Goal: Task Accomplishment & Management: Use online tool/utility

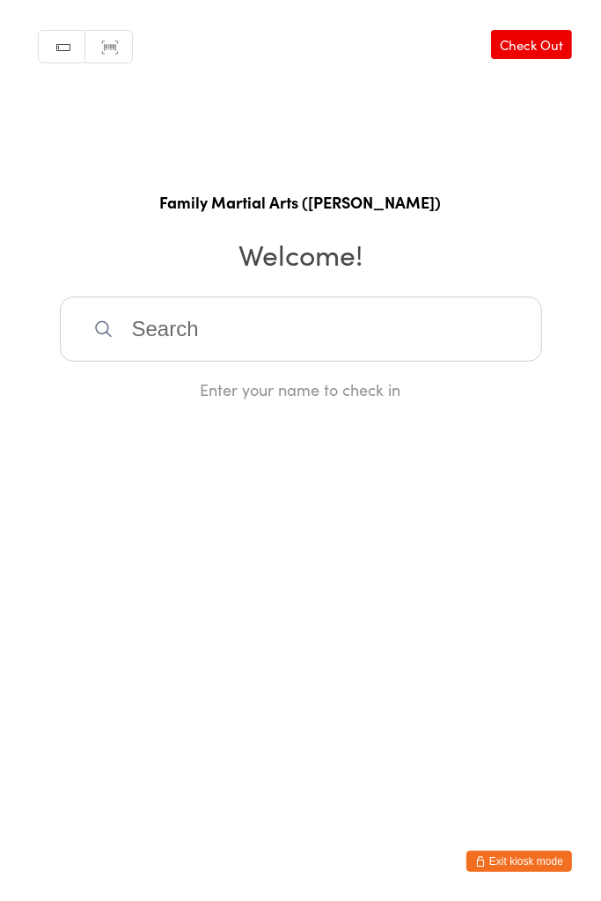
click at [393, 318] on input "search" at bounding box center [301, 329] width 482 height 65
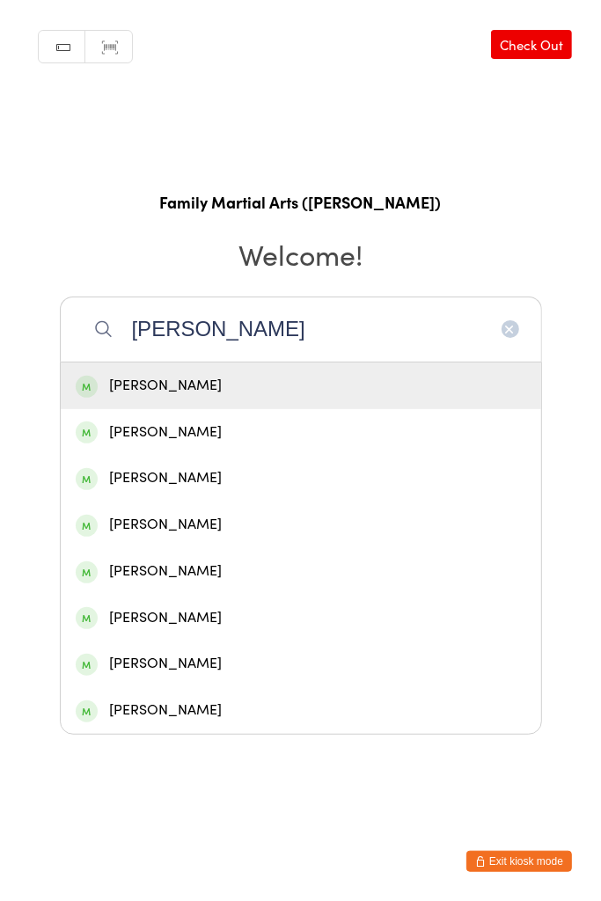
type input "[PERSON_NAME]"
click at [176, 483] on div "[PERSON_NAME]" at bounding box center [301, 479] width 451 height 24
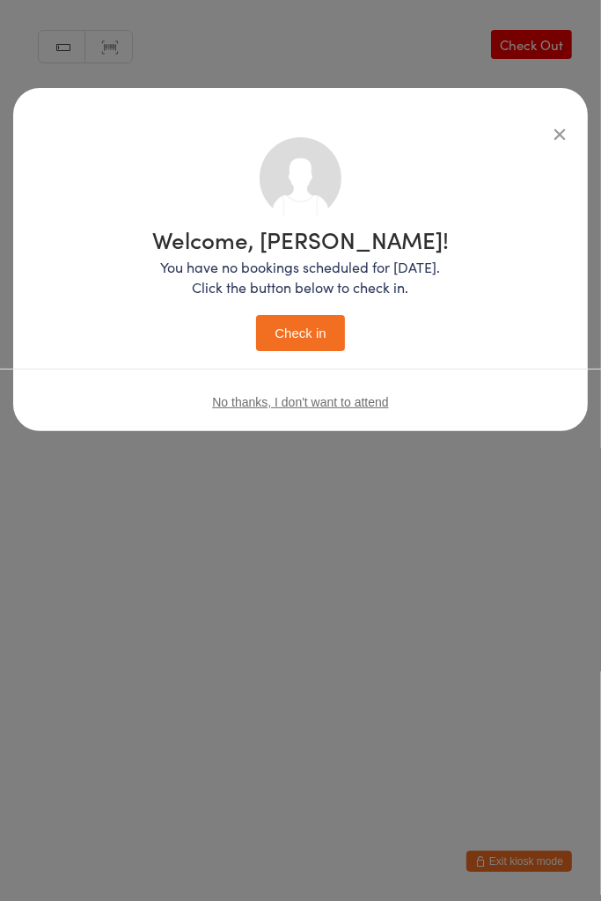
click at [276, 342] on button "Check in" at bounding box center [300, 333] width 88 height 36
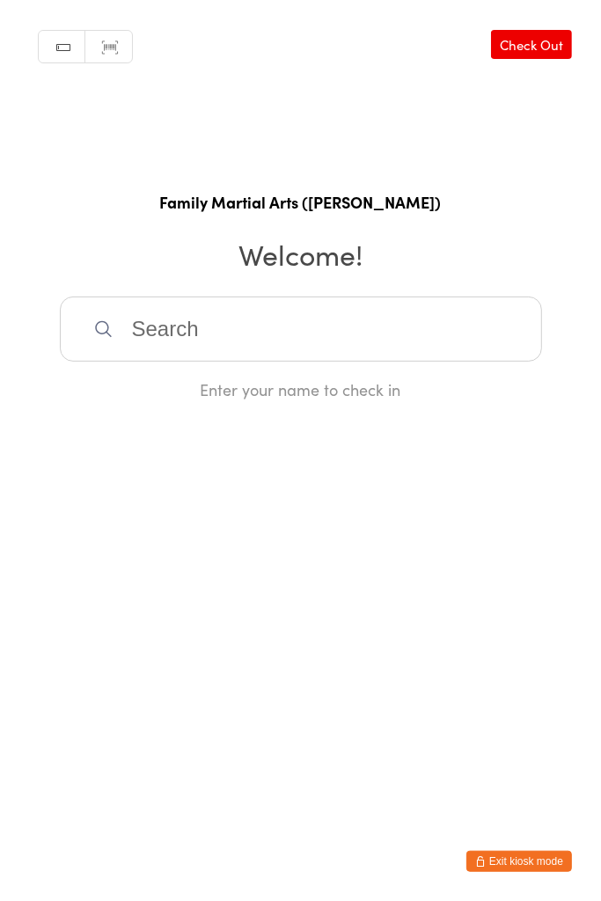
click at [323, 348] on input "search" at bounding box center [301, 329] width 482 height 65
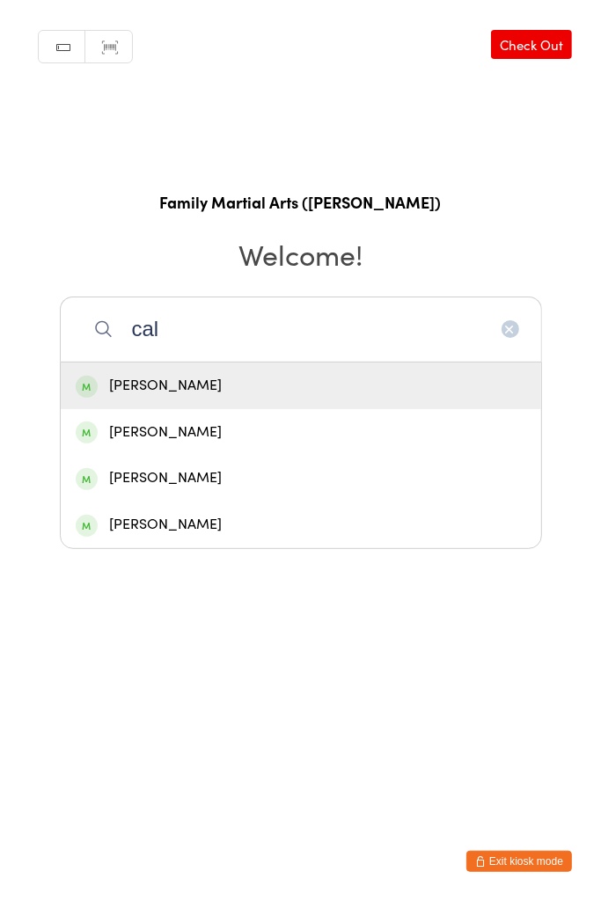
type input "cal"
click at [272, 482] on div "[PERSON_NAME]" at bounding box center [301, 479] width 451 height 24
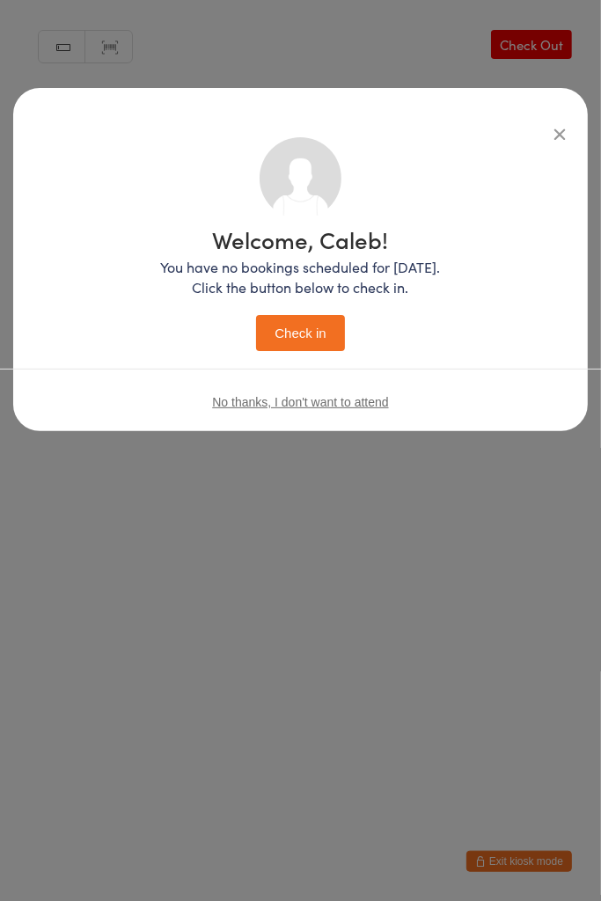
click at [320, 338] on button "Check in" at bounding box center [300, 333] width 88 height 36
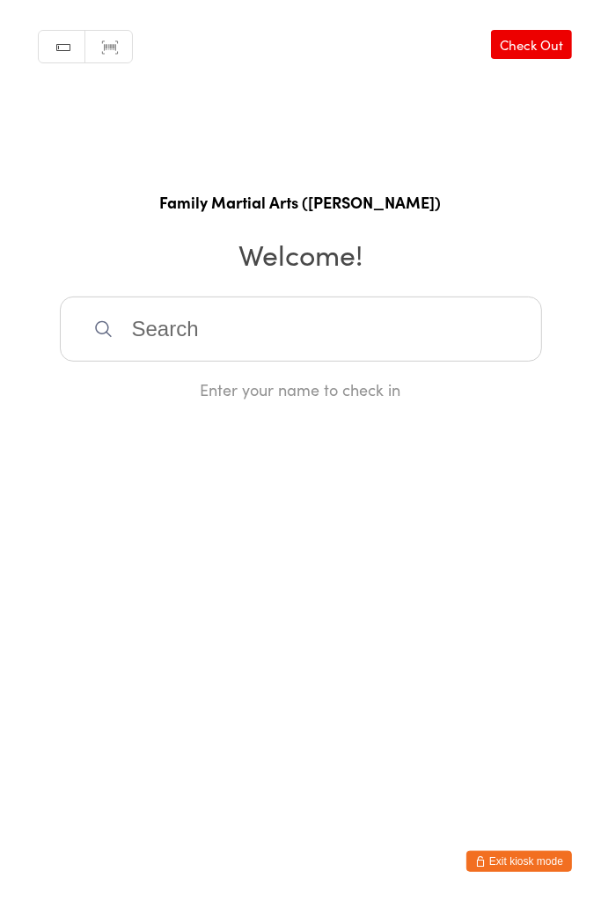
click at [291, 298] on input "search" at bounding box center [301, 329] width 482 height 65
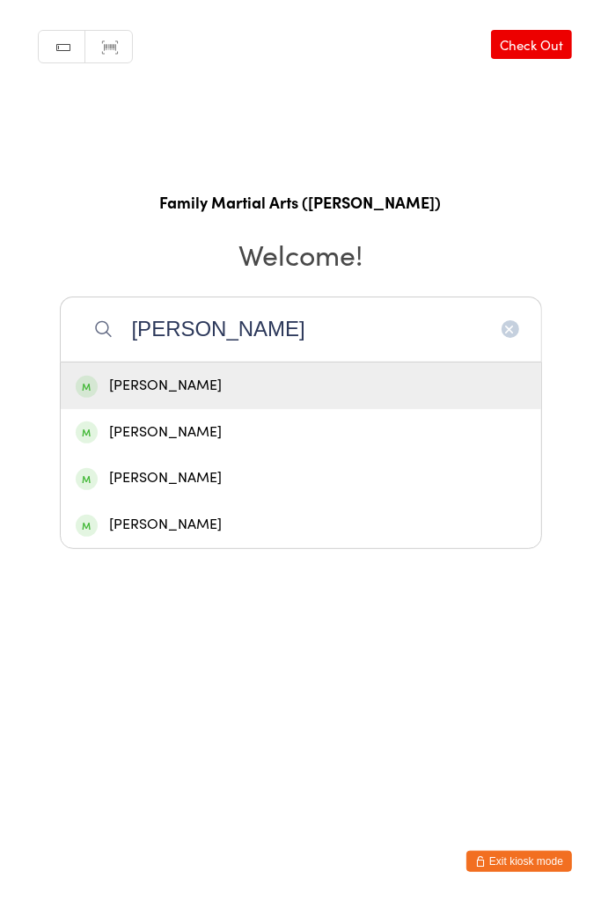
type input "[PERSON_NAME]"
click at [167, 440] on div "[PERSON_NAME]" at bounding box center [301, 433] width 451 height 24
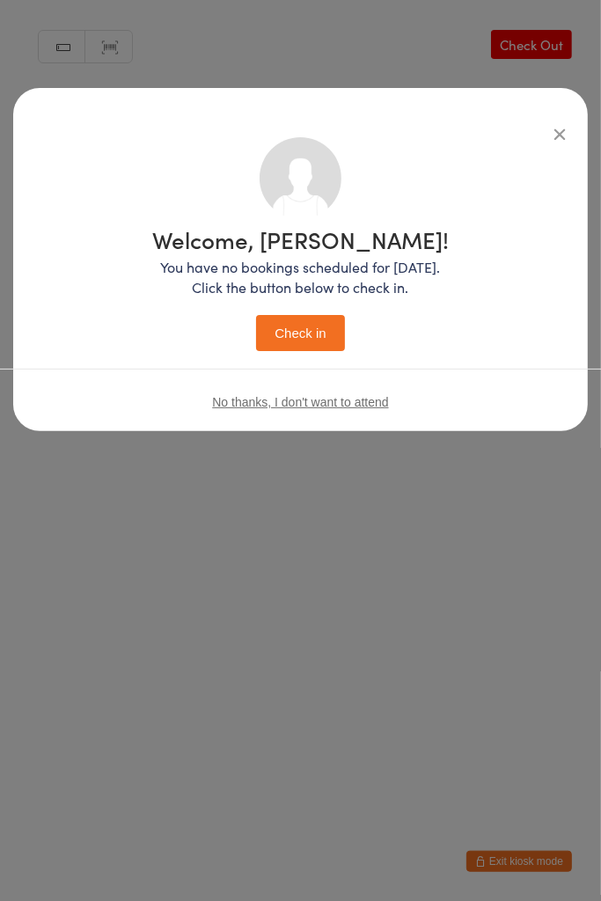
click at [307, 321] on button "Check in" at bounding box center [300, 333] width 88 height 36
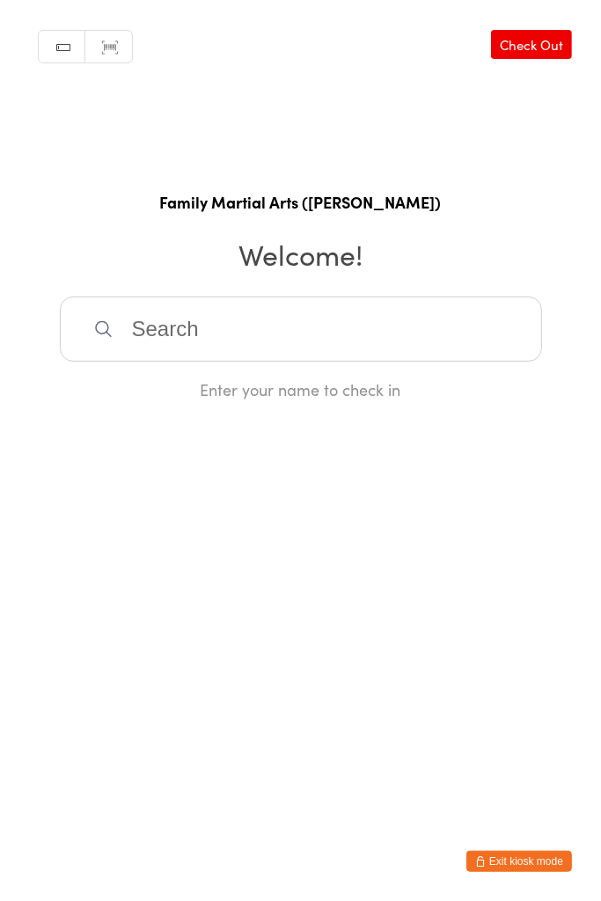
click at [441, 300] on input "search" at bounding box center [301, 329] width 482 height 65
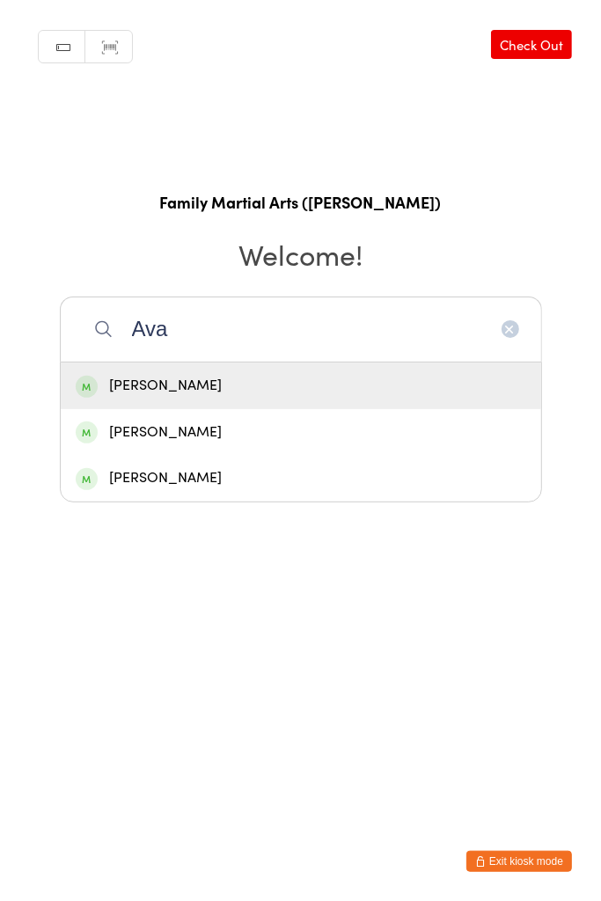
type input "Ava"
click at [336, 386] on div "[PERSON_NAME]" at bounding box center [301, 386] width 451 height 24
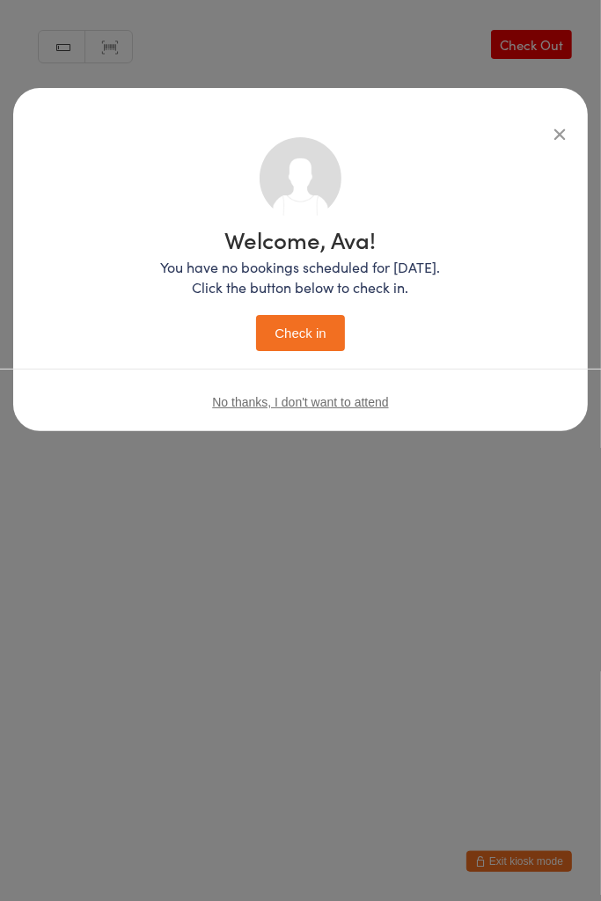
click at [314, 327] on button "Check in" at bounding box center [300, 333] width 88 height 36
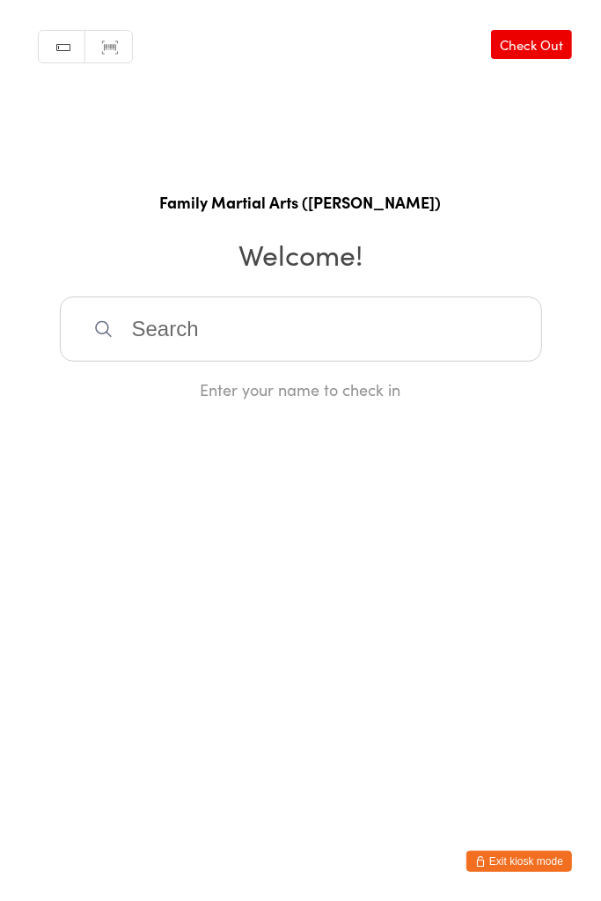
click at [183, 324] on input "search" at bounding box center [301, 329] width 482 height 65
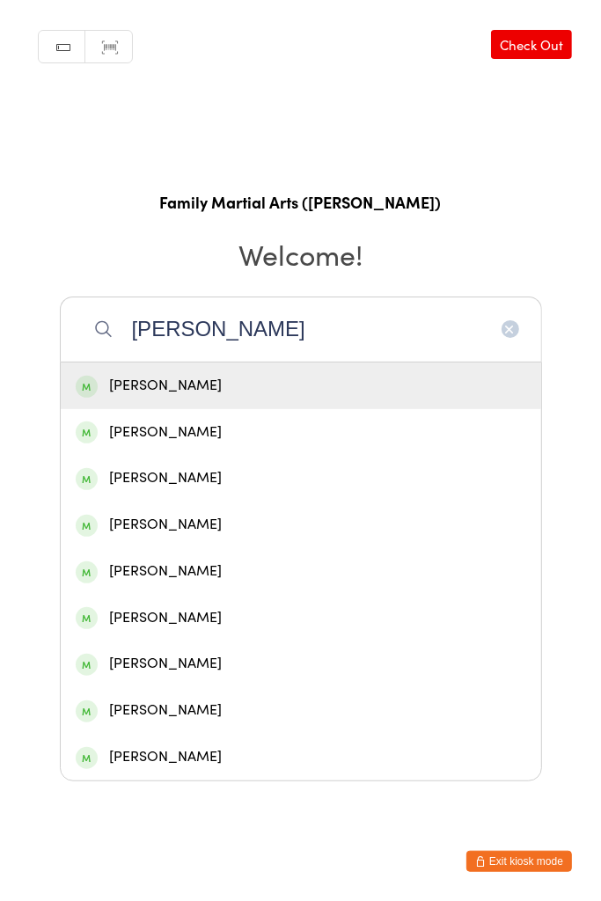
type input "[PERSON_NAME]"
click at [216, 430] on div "[PERSON_NAME]" at bounding box center [301, 433] width 451 height 24
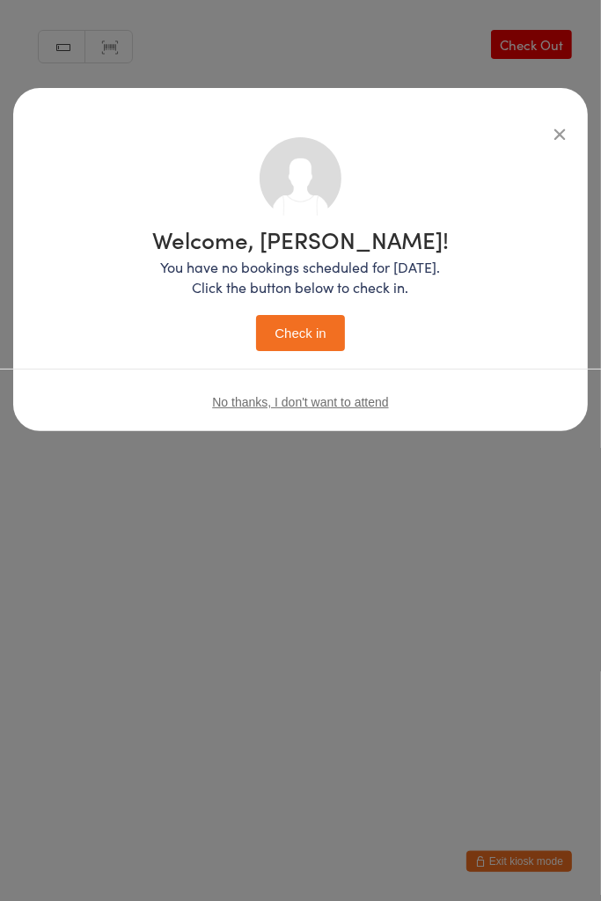
click at [310, 327] on button "Check in" at bounding box center [300, 333] width 88 height 36
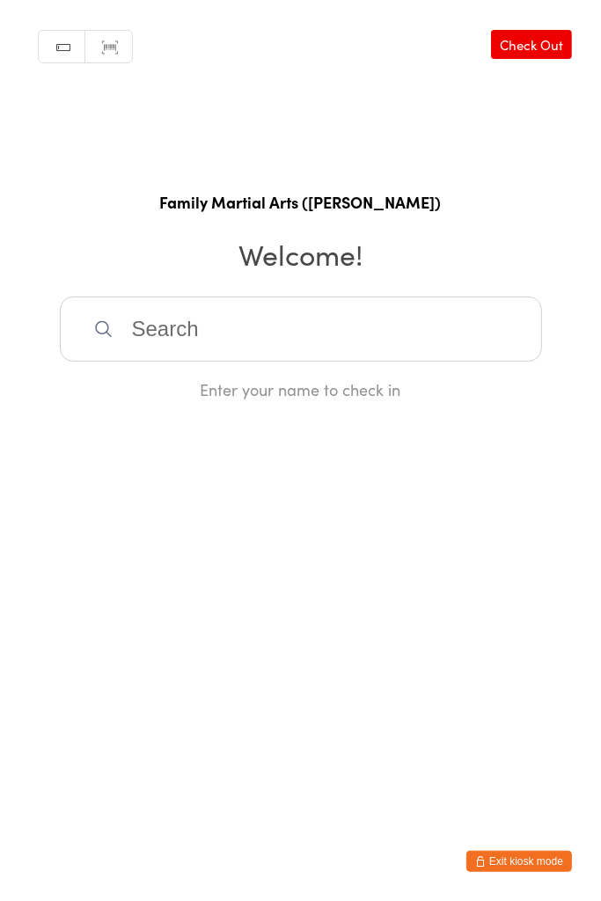
click at [228, 340] on input "search" at bounding box center [301, 329] width 482 height 65
click at [285, 324] on input "search" at bounding box center [301, 329] width 482 height 65
click at [228, 327] on input "search" at bounding box center [301, 329] width 482 height 65
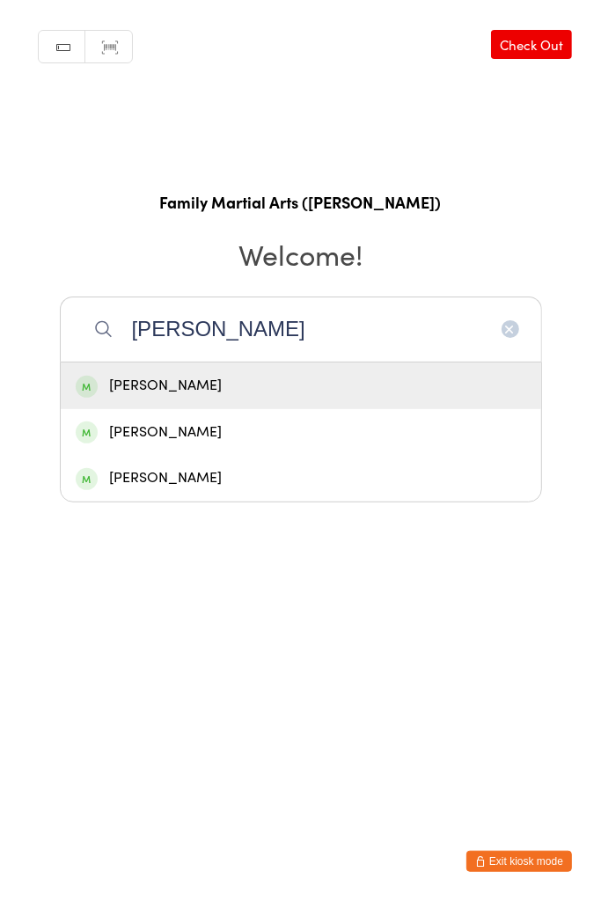
type input "[PERSON_NAME]"
click at [234, 437] on div "[PERSON_NAME]" at bounding box center [301, 433] width 451 height 24
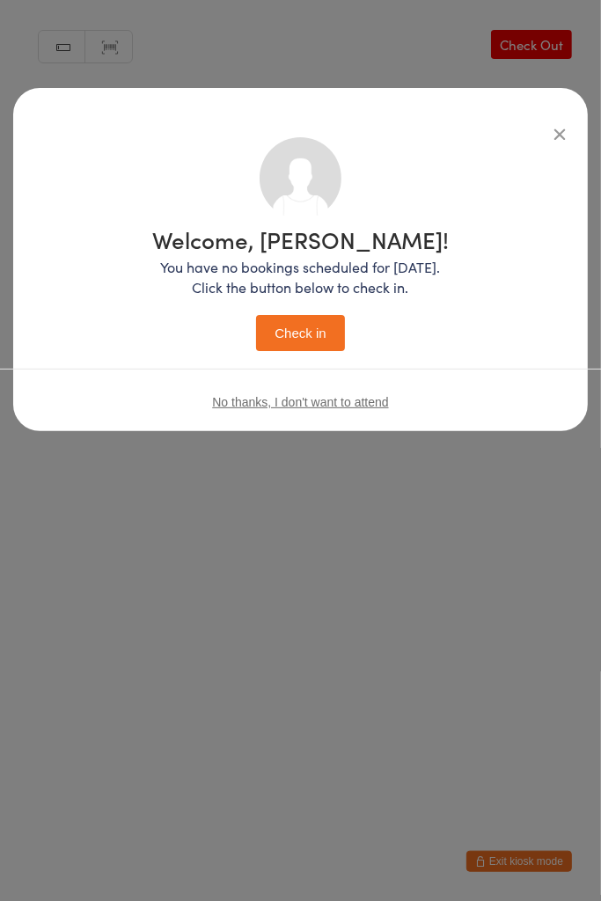
click at [315, 341] on button "Check in" at bounding box center [300, 333] width 88 height 36
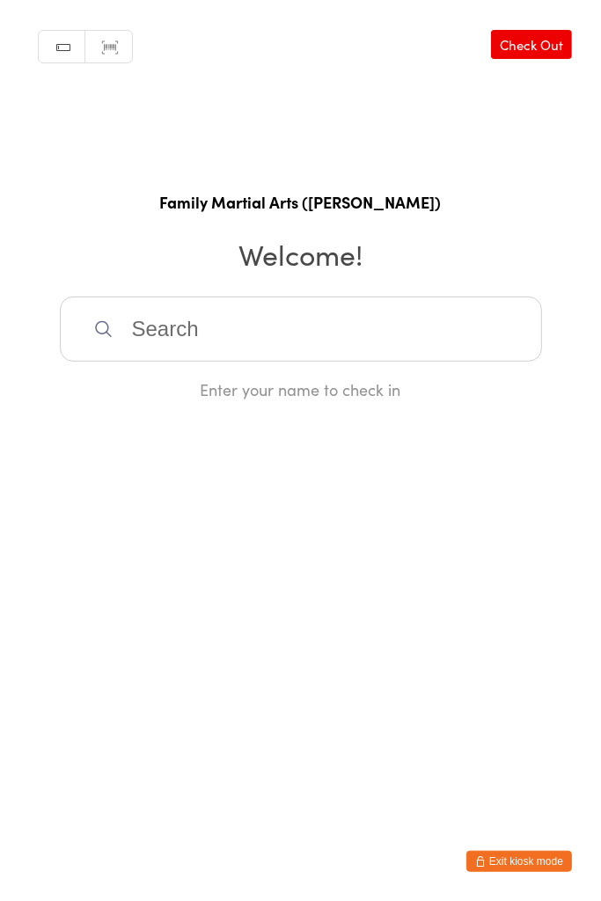
click at [352, 321] on input "search" at bounding box center [301, 329] width 482 height 65
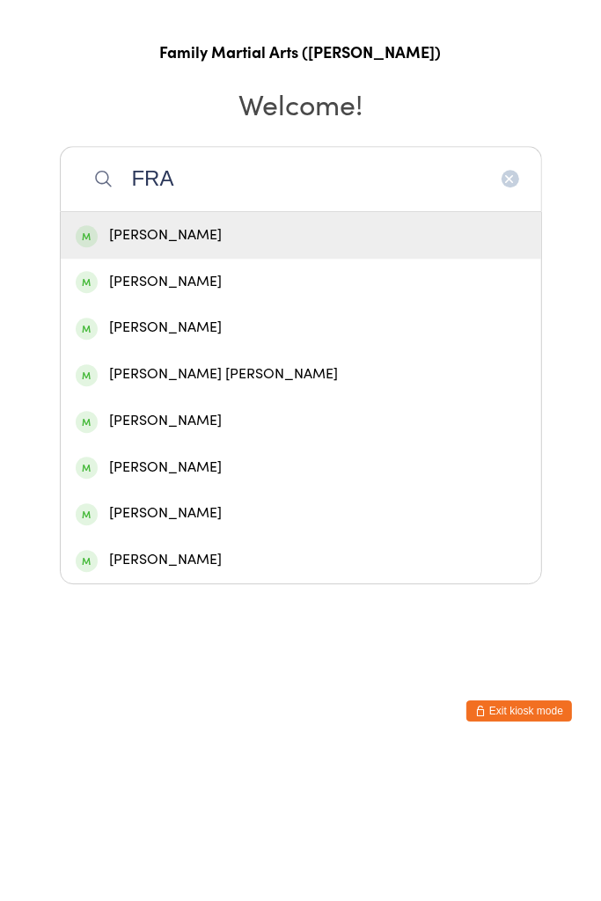
type input "FRA"
click at [167, 664] on div "[PERSON_NAME]" at bounding box center [301, 664] width 451 height 24
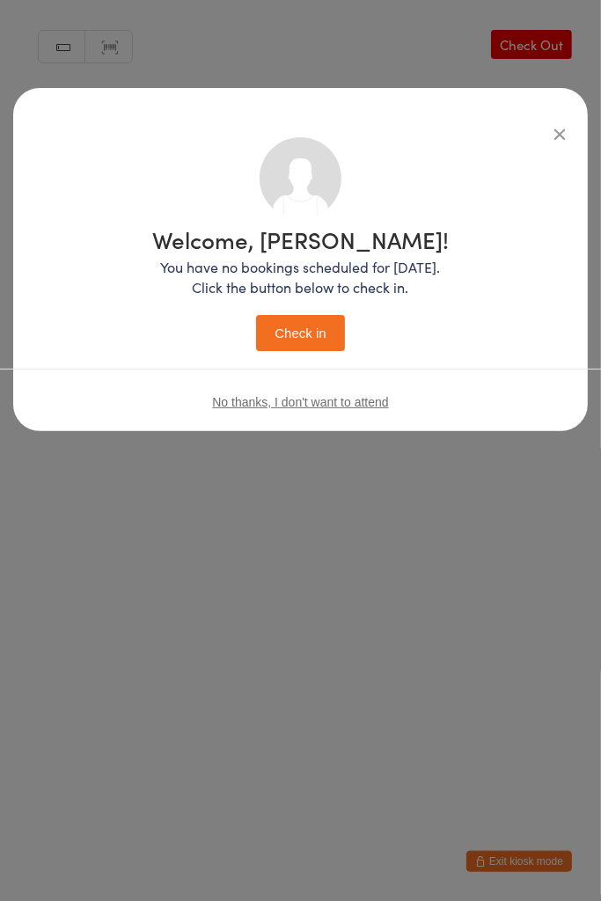
click at [307, 324] on button "Check in" at bounding box center [300, 333] width 88 height 36
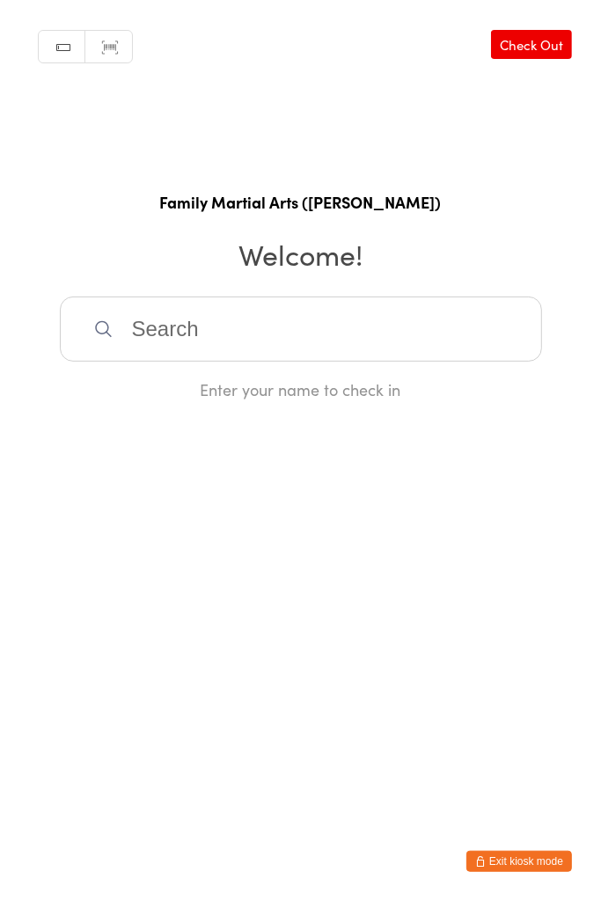
click at [307, 319] on input "search" at bounding box center [301, 329] width 482 height 65
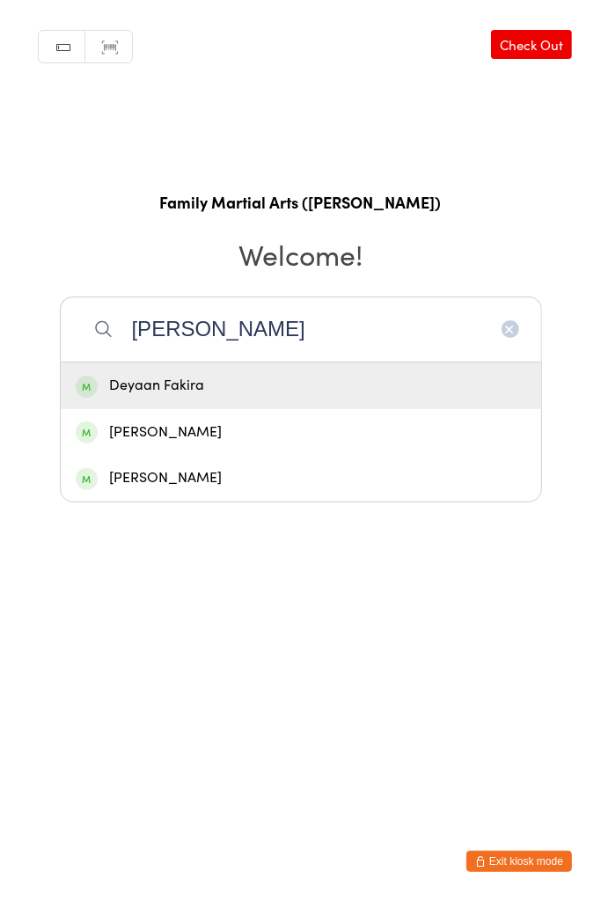
type input "[PERSON_NAME]"
click at [271, 393] on div "Deyaan Fakira" at bounding box center [301, 386] width 451 height 24
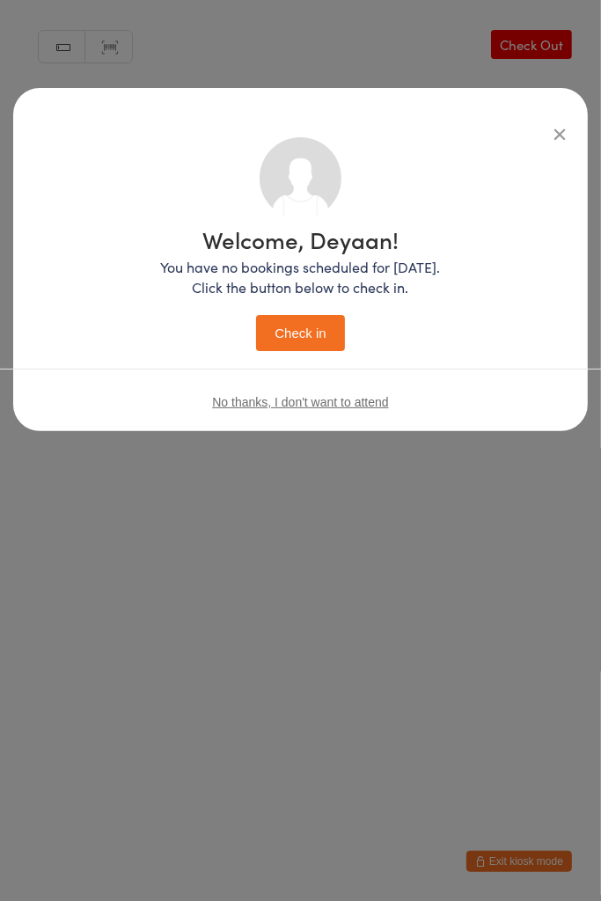
click at [305, 334] on button "Check in" at bounding box center [300, 333] width 88 height 36
